Goal: Transaction & Acquisition: Purchase product/service

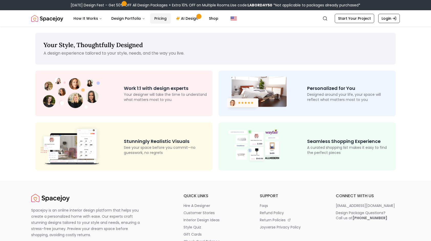
click at [160, 19] on link "Pricing" at bounding box center [160, 18] width 20 height 10
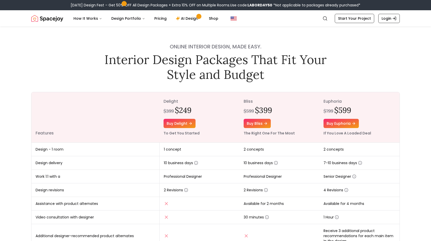
click at [126, 3] on span at bounding box center [123, 3] width 3 height 3
click at [159, 18] on link "Pricing" at bounding box center [160, 18] width 20 height 10
click at [189, 16] on link "AI Design" at bounding box center [188, 18] width 32 height 10
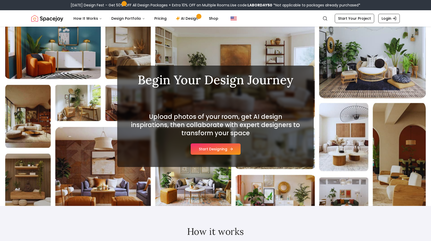
click at [218, 149] on button "Start Designing" at bounding box center [216, 148] width 50 height 11
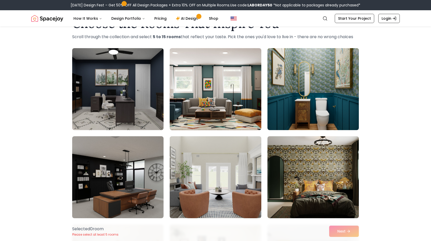
scroll to position [25, 0]
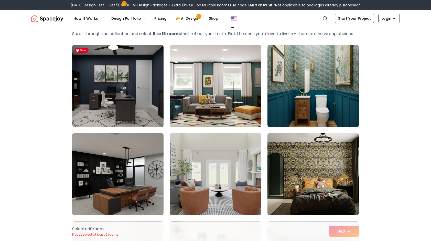
click at [152, 77] on img at bounding box center [118, 86] width 96 height 86
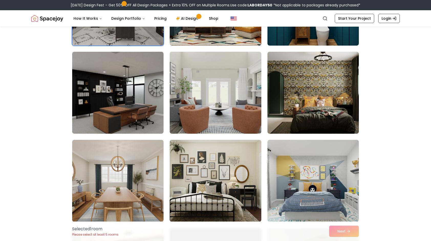
scroll to position [108, 0]
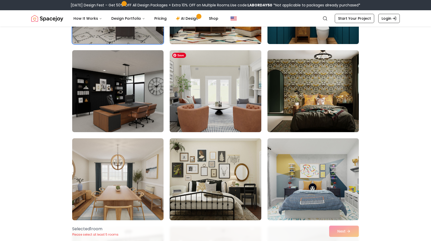
click at [214, 106] on img at bounding box center [215, 91] width 96 height 86
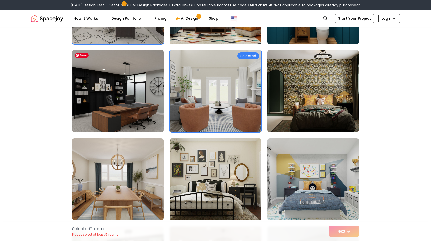
click at [126, 98] on img at bounding box center [118, 91] width 96 height 86
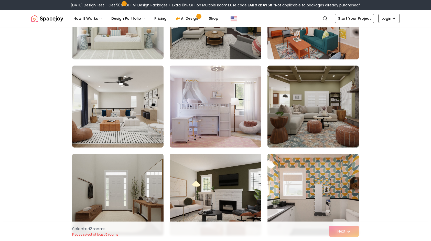
scroll to position [448, 0]
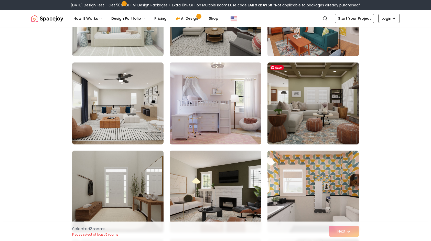
click at [323, 130] on img at bounding box center [313, 103] width 96 height 86
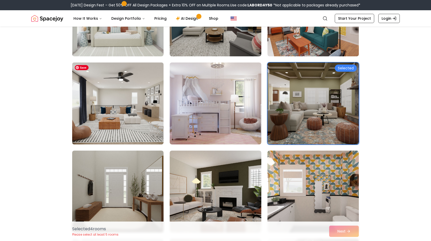
click at [127, 138] on img at bounding box center [118, 103] width 96 height 86
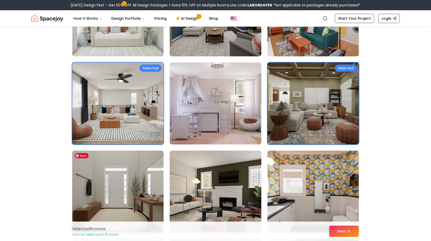
click at [136, 198] on img at bounding box center [118, 192] width 96 height 86
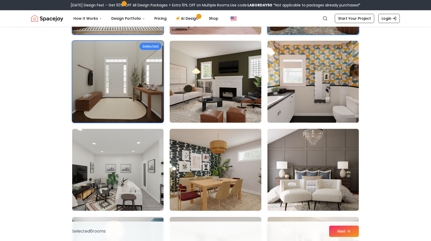
scroll to position [561, 0]
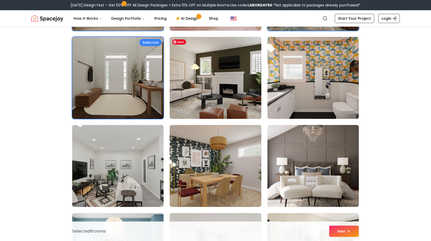
click at [232, 101] on img at bounding box center [215, 78] width 96 height 86
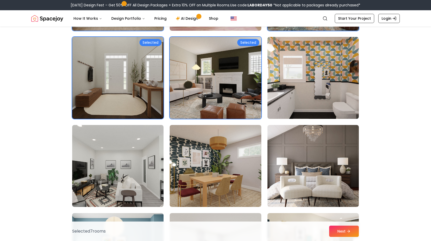
drag, startPoint x: 431, startPoint y: 124, endPoint x: 429, endPoint y: 138, distance: 13.9
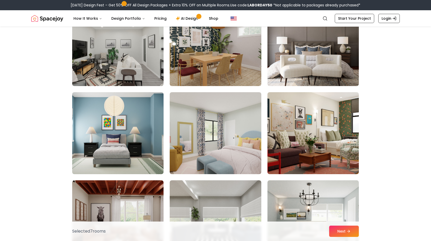
scroll to position [686, 0]
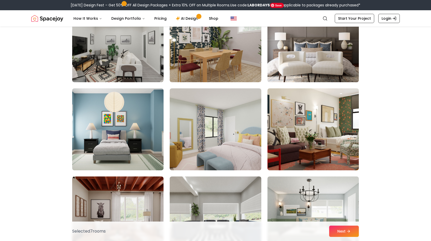
click at [329, 65] on img at bounding box center [313, 41] width 96 height 86
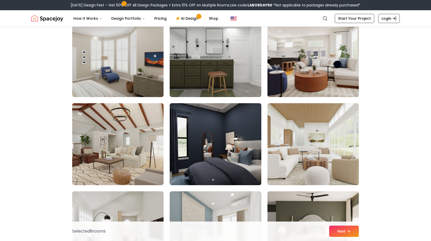
scroll to position [1467, 0]
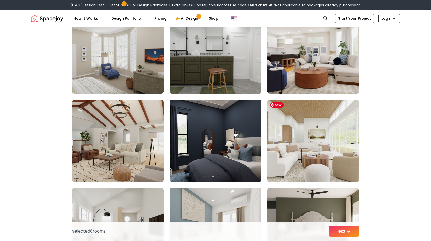
click at [316, 163] on img at bounding box center [313, 141] width 96 height 86
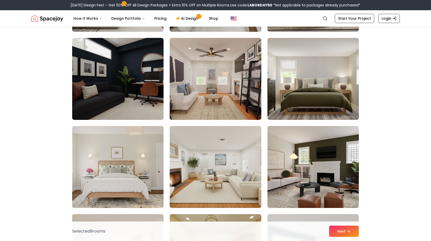
scroll to position [1709, 0]
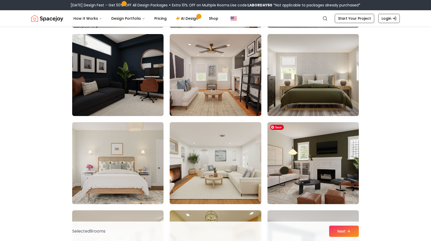
click at [327, 176] on img at bounding box center [313, 163] width 96 height 86
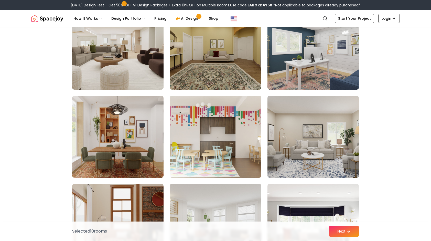
scroll to position [1916, 0]
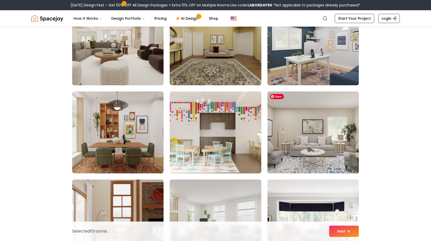
click at [321, 140] on img at bounding box center [313, 132] width 96 height 86
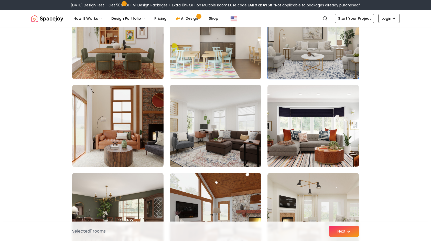
scroll to position [2021, 0]
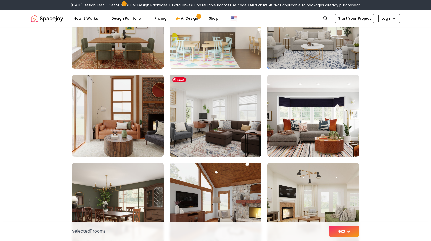
click at [221, 136] on img at bounding box center [215, 116] width 96 height 86
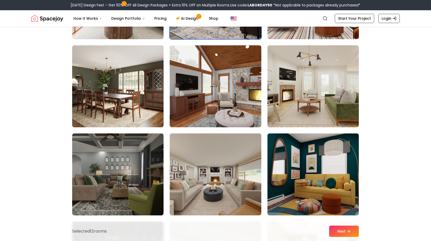
scroll to position [2175, 0]
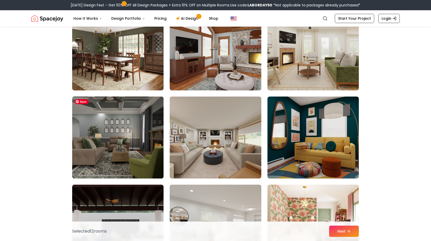
click at [139, 158] on img at bounding box center [118, 137] width 96 height 86
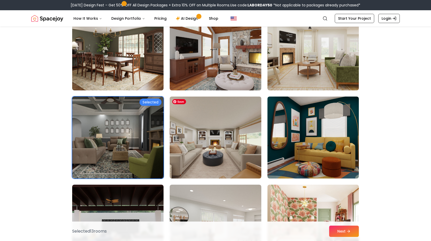
click at [218, 157] on img at bounding box center [215, 137] width 96 height 86
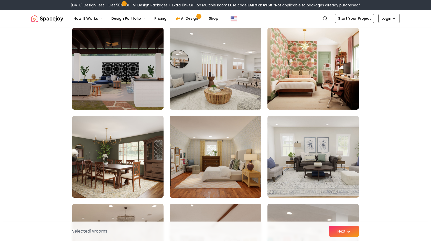
scroll to position [2337, 0]
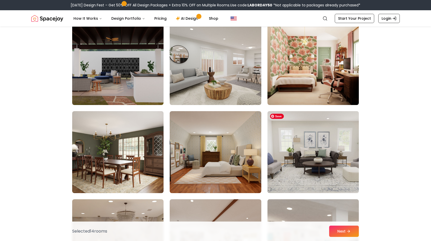
click at [326, 160] on img at bounding box center [313, 152] width 96 height 86
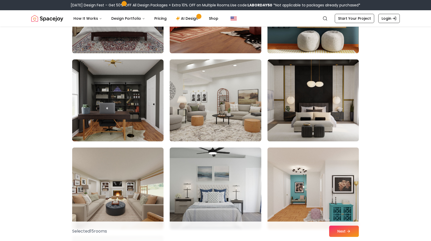
scroll to position [2738, 0]
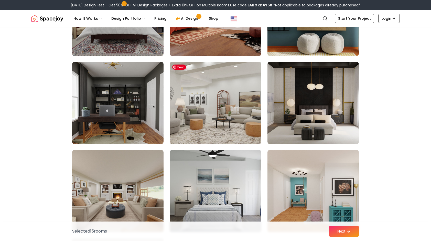
click at [231, 118] on img at bounding box center [215, 103] width 96 height 86
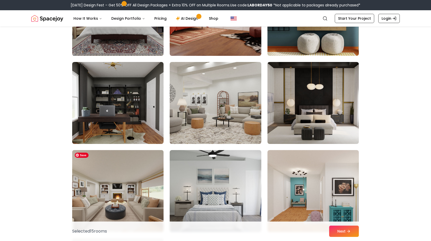
click at [137, 190] on img at bounding box center [118, 191] width 96 height 86
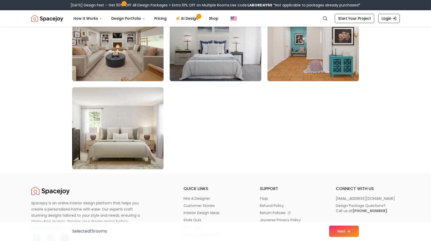
scroll to position [2892, 0]
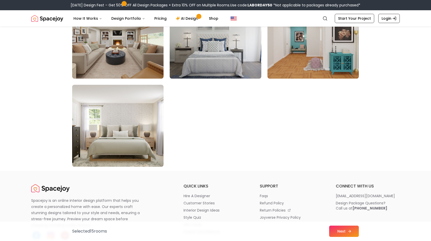
click at [343, 228] on button "Next" at bounding box center [344, 231] width 30 height 11
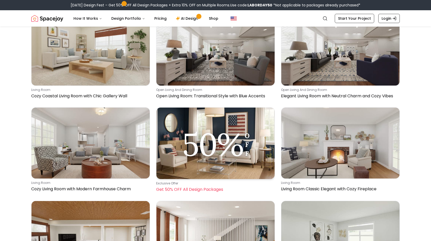
click at [184, 186] on p "Get 50% OFF All Design Packages" at bounding box center [214, 189] width 117 height 6
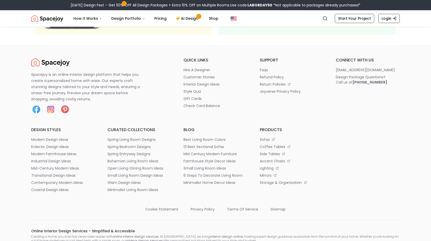
scroll to position [142, 0]
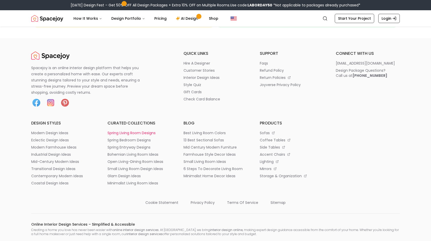
click at [137, 133] on p "spring living room designs" at bounding box center [132, 132] width 48 height 5
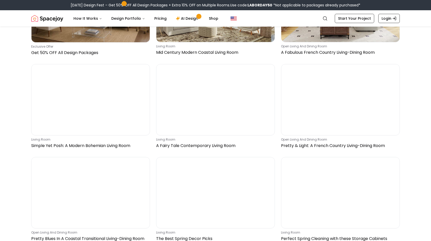
scroll to position [267, 0]
